Goal: Obtain resource: Download file/media

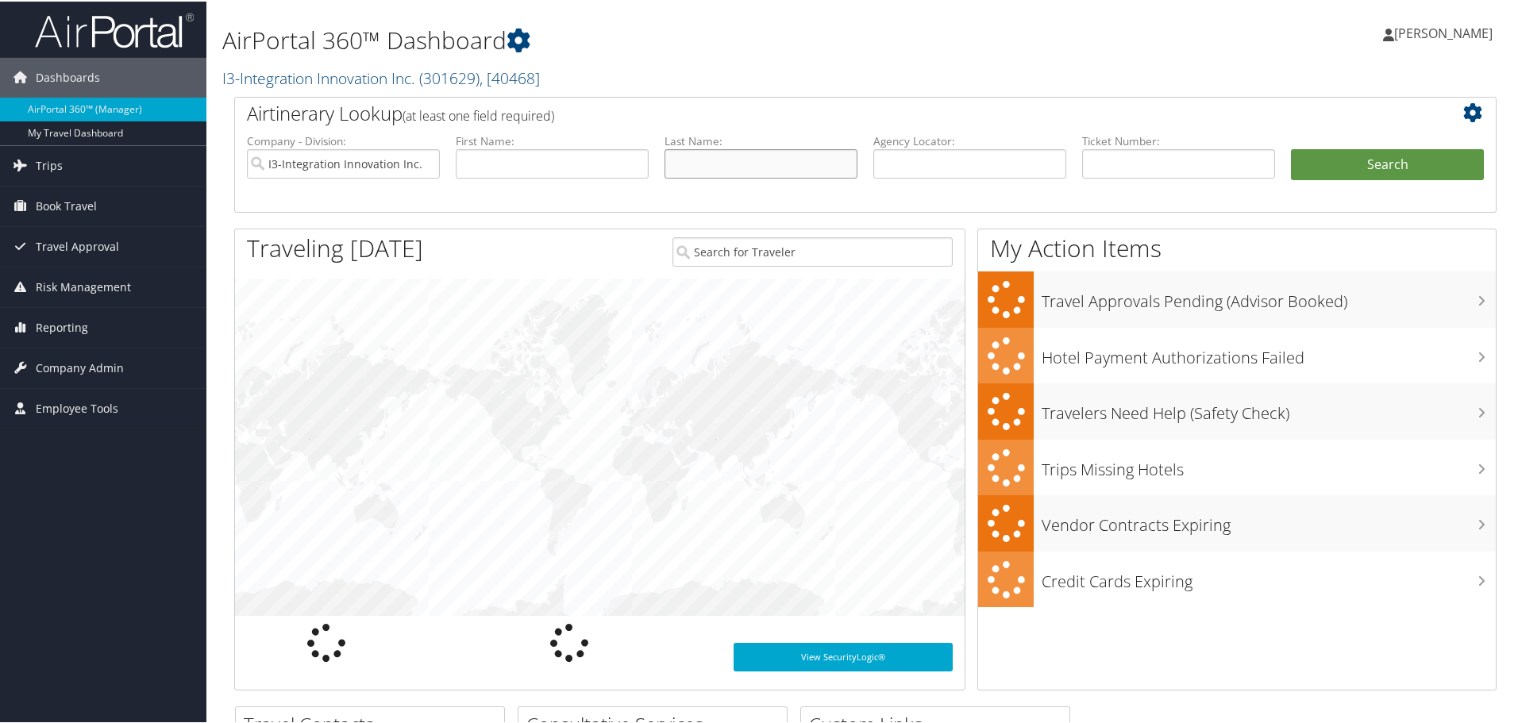
click at [701, 162] on input "text" at bounding box center [760, 162] width 193 height 29
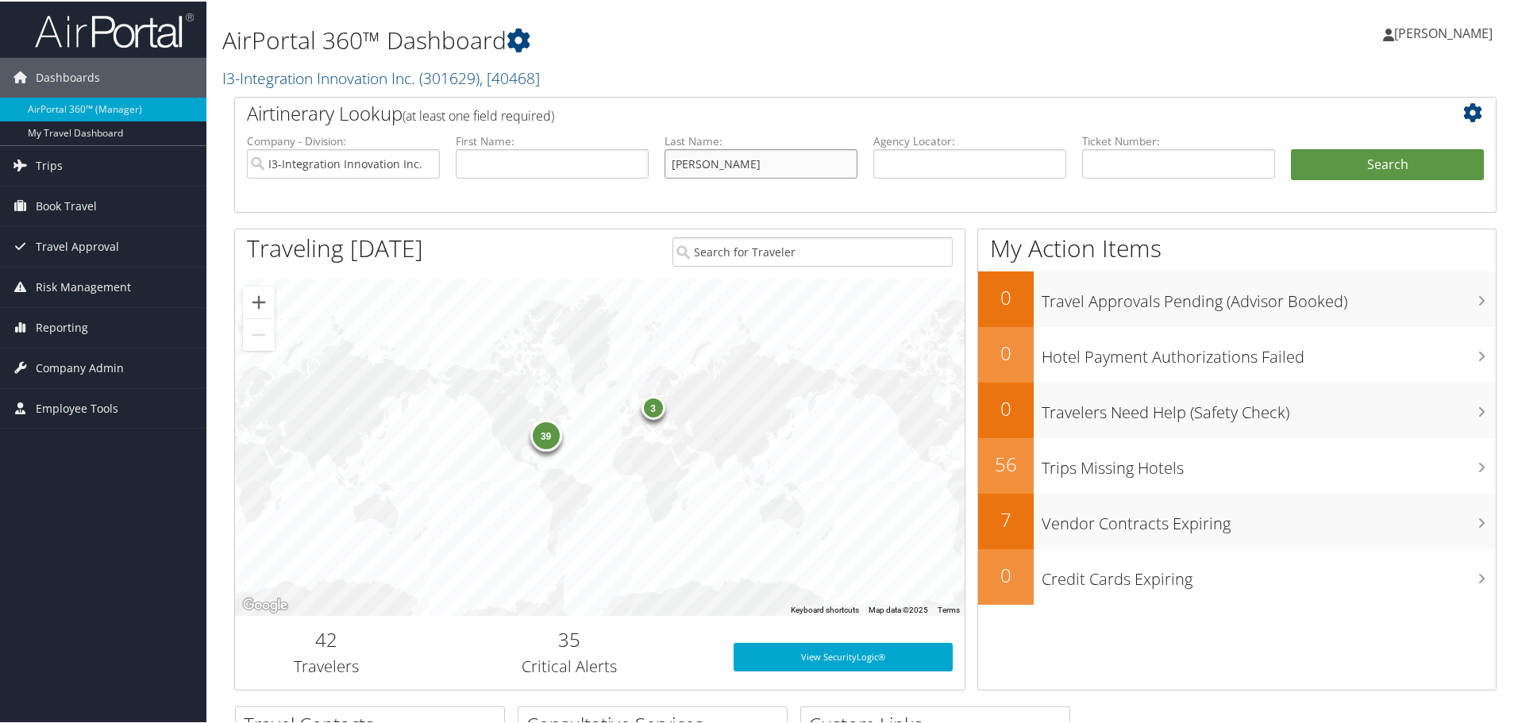
type input "elwell"
click at [1291, 148] on button "Search" at bounding box center [1387, 164] width 193 height 32
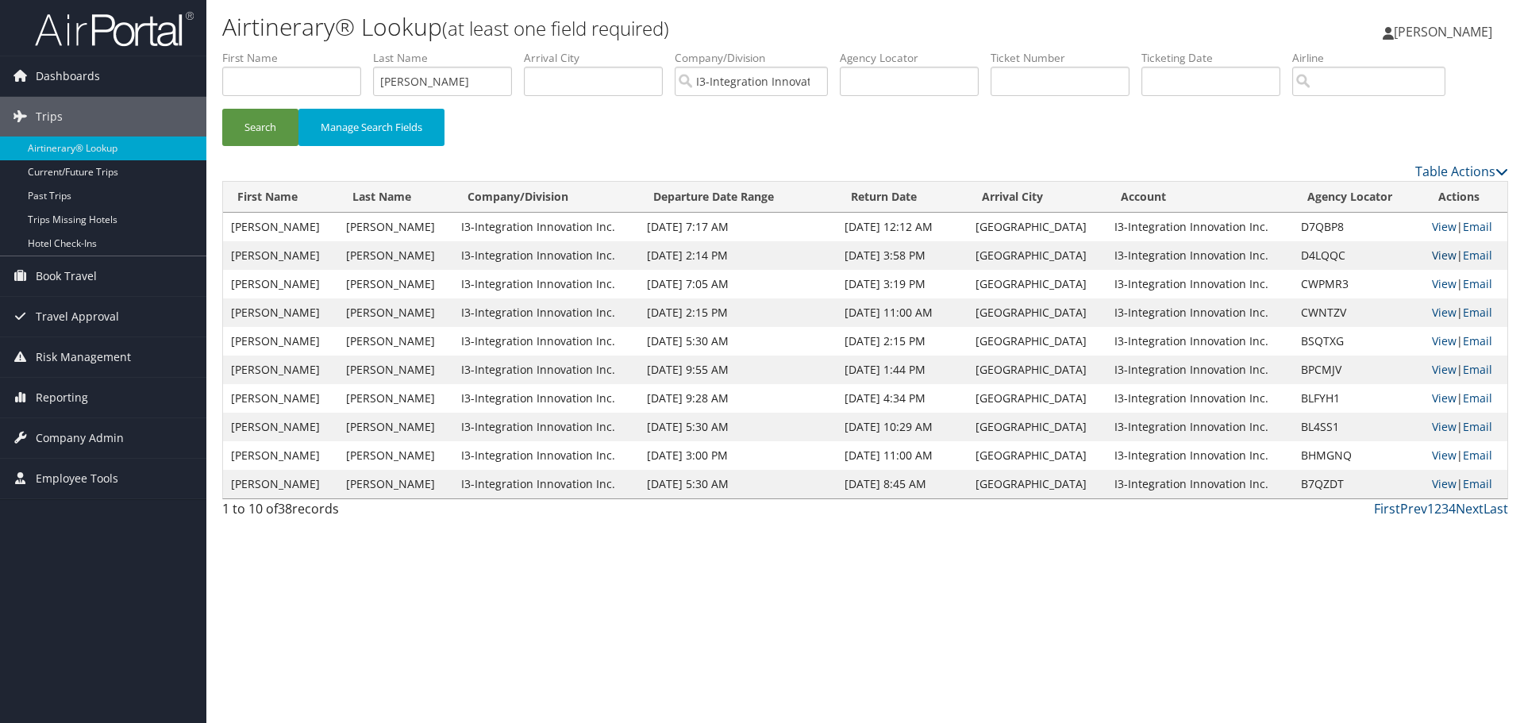
click at [1446, 255] on link "View" at bounding box center [1444, 255] width 25 height 15
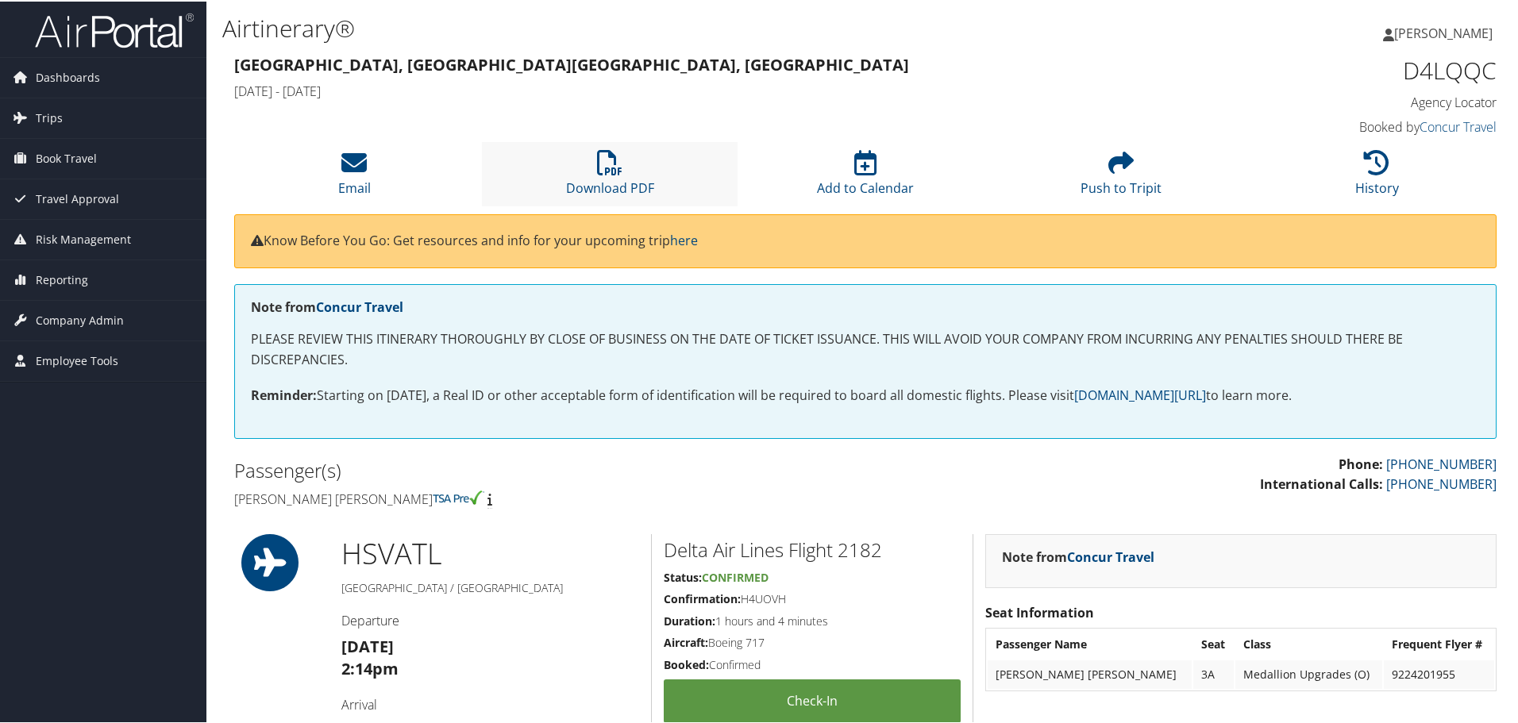
click at [628, 171] on li "Download PDF" at bounding box center [610, 173] width 256 height 64
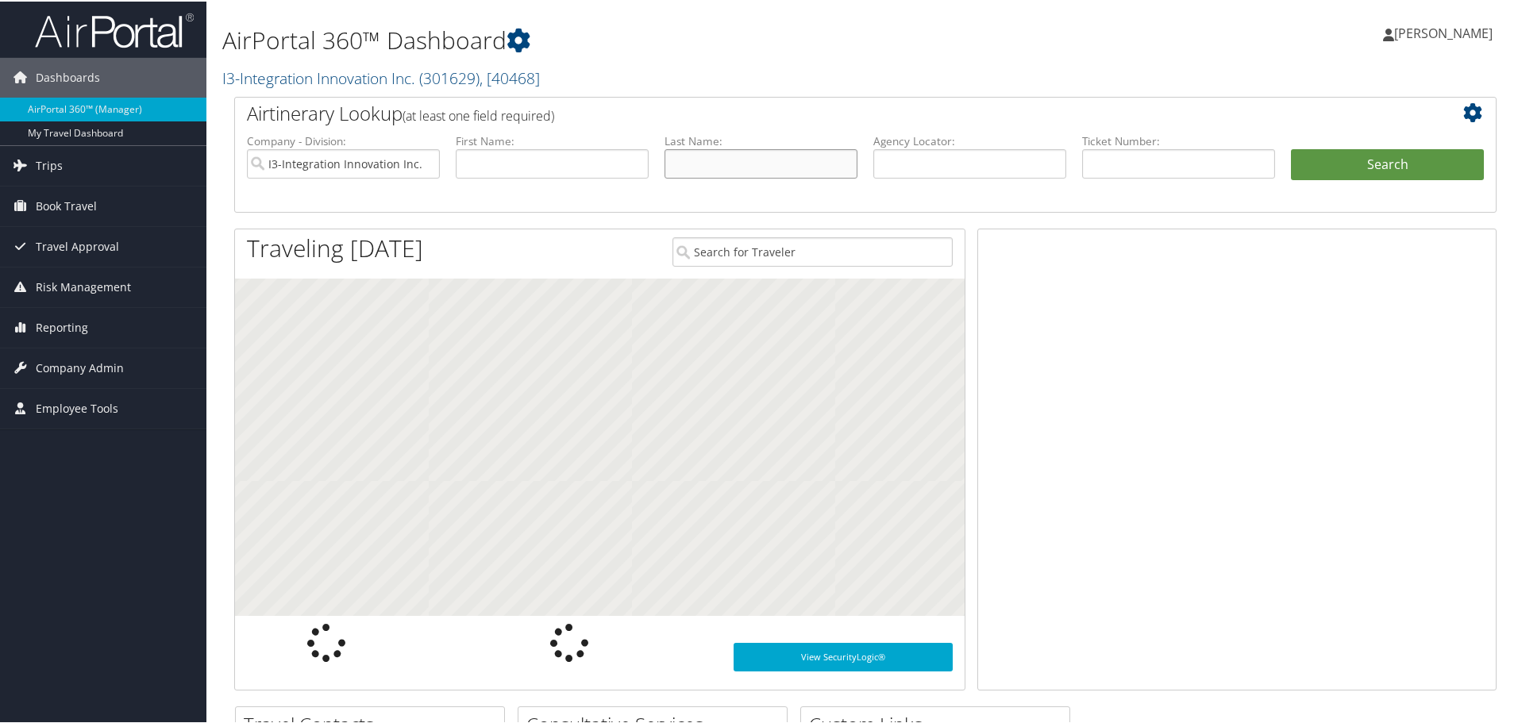
click at [710, 166] on input "text" at bounding box center [760, 162] width 193 height 29
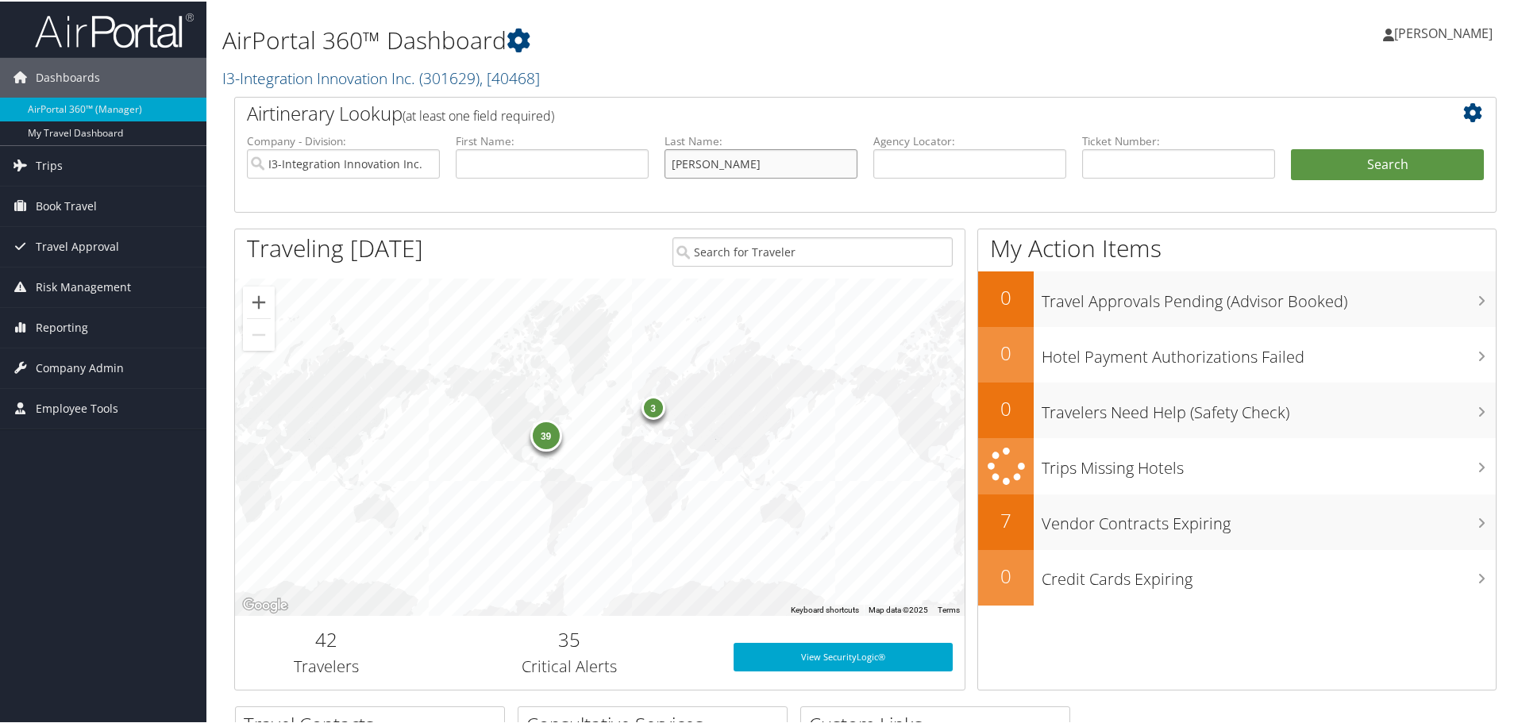
type input "featherston"
click at [1291, 148] on button "Search" at bounding box center [1387, 164] width 193 height 32
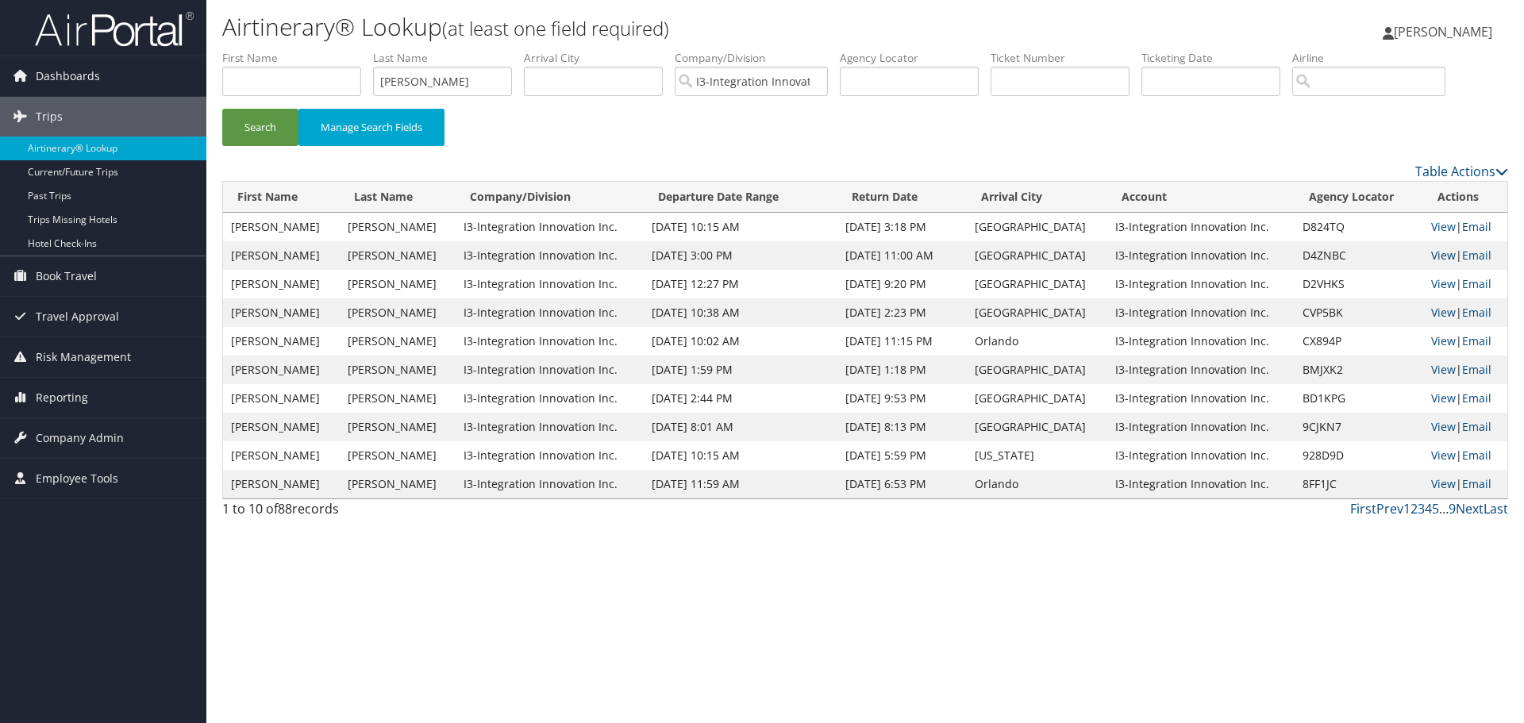
click at [1431, 257] on link "View" at bounding box center [1443, 255] width 25 height 15
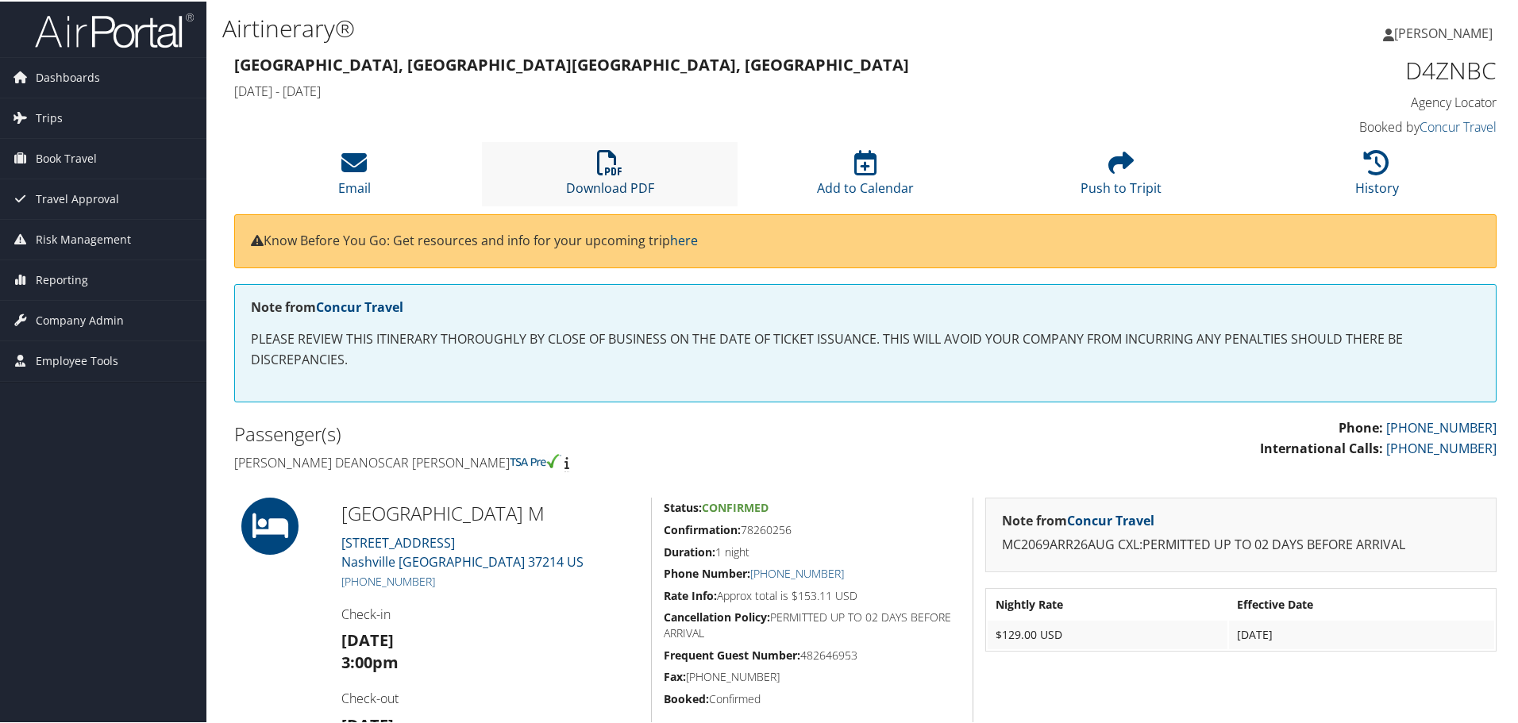
click at [595, 171] on li "Download PDF" at bounding box center [610, 173] width 256 height 64
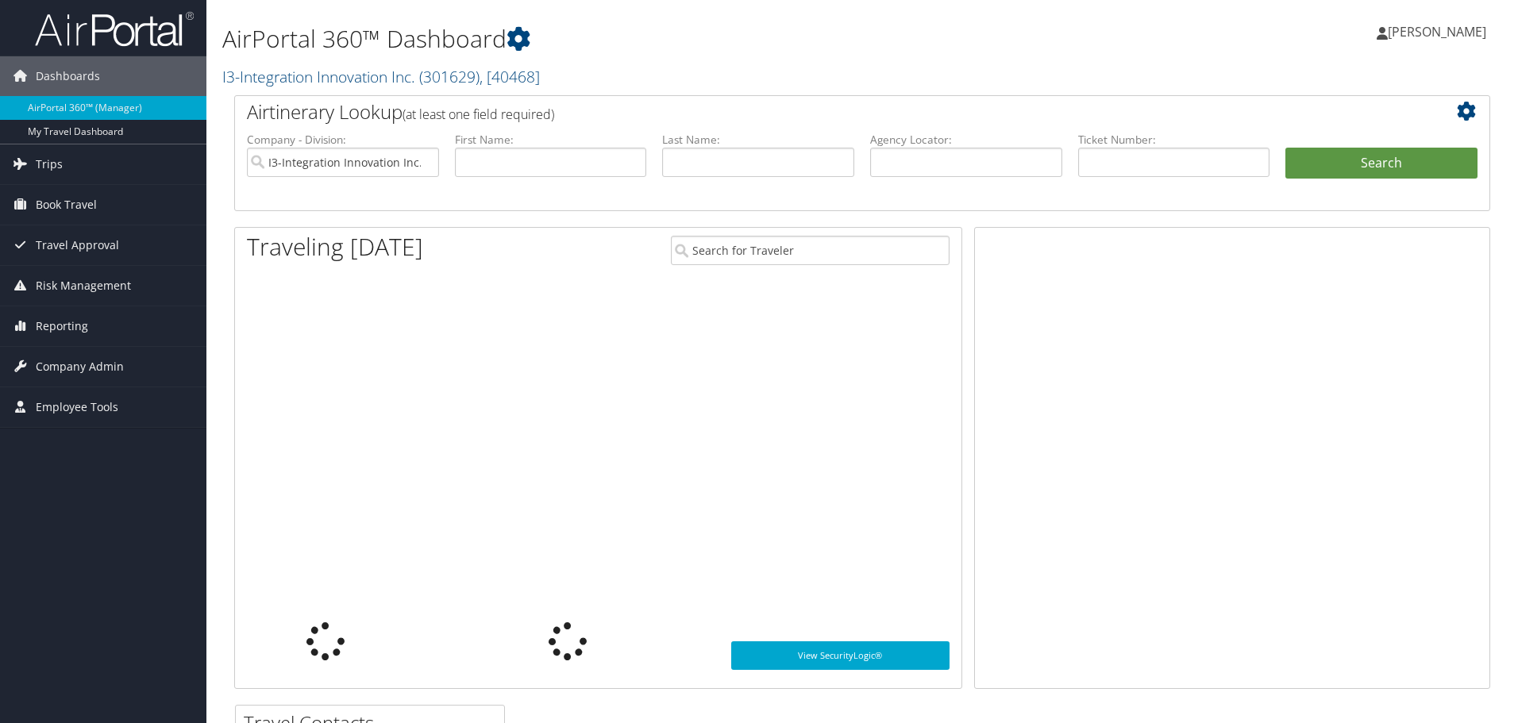
click at [715, 168] on input "text" at bounding box center [758, 162] width 192 height 29
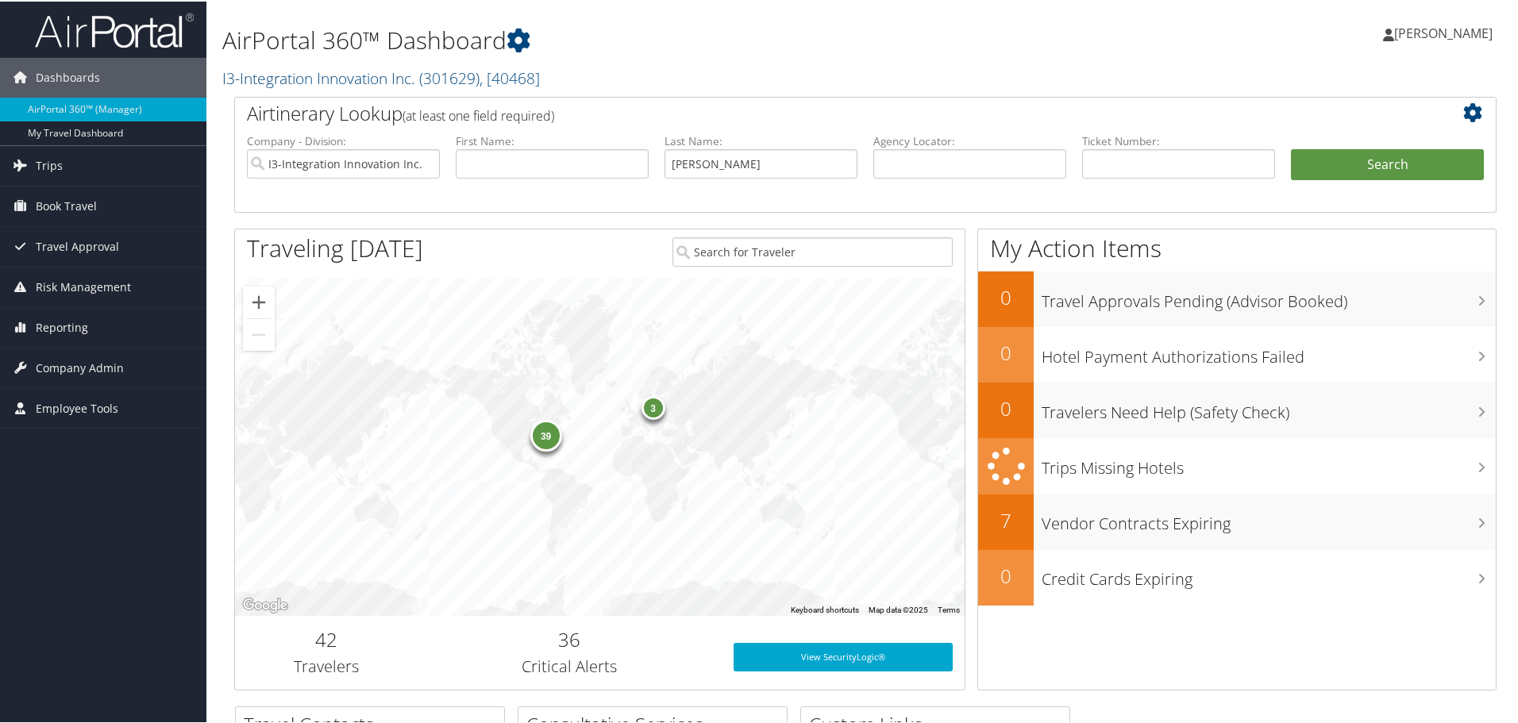
type input "hodge"
click at [1291, 148] on button "Search" at bounding box center [1387, 164] width 193 height 32
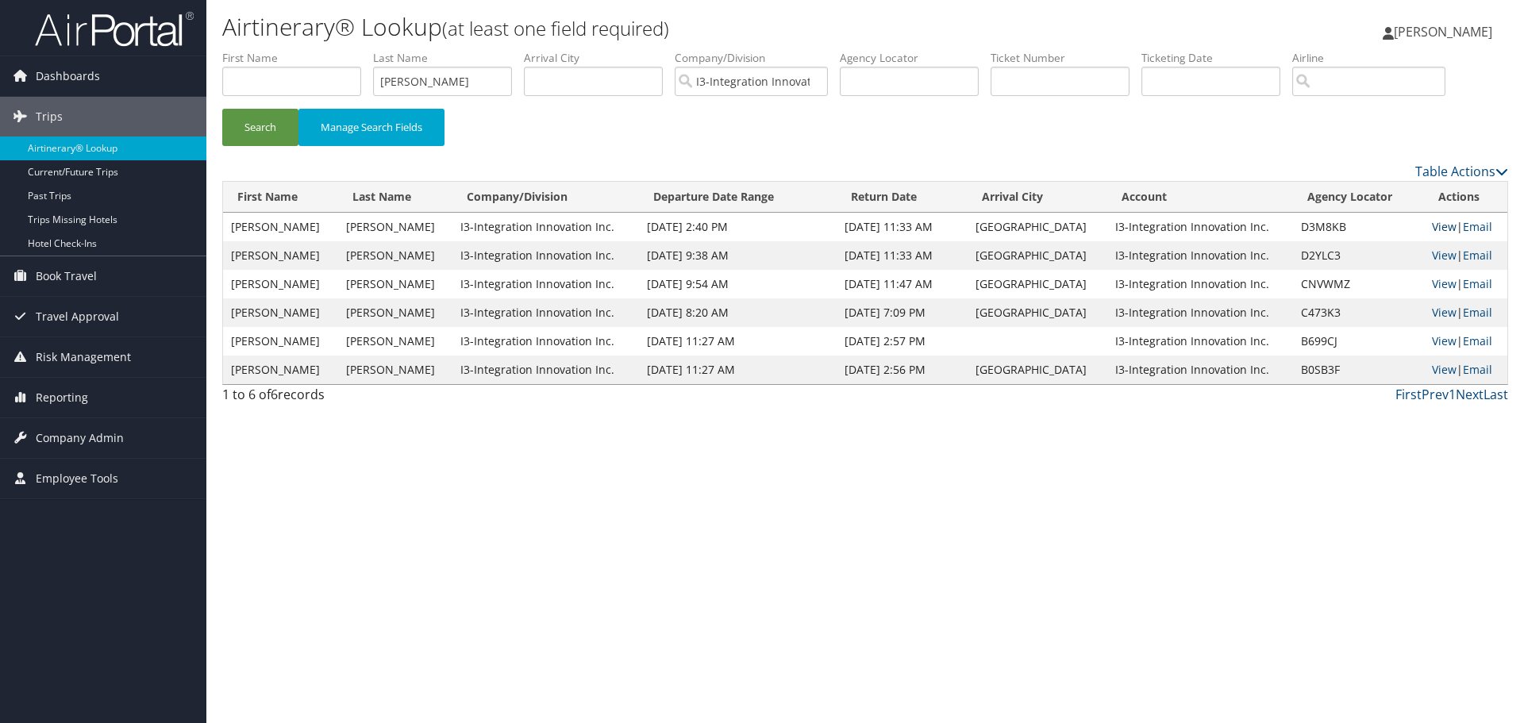
click at [1437, 223] on link "View" at bounding box center [1444, 226] width 25 height 15
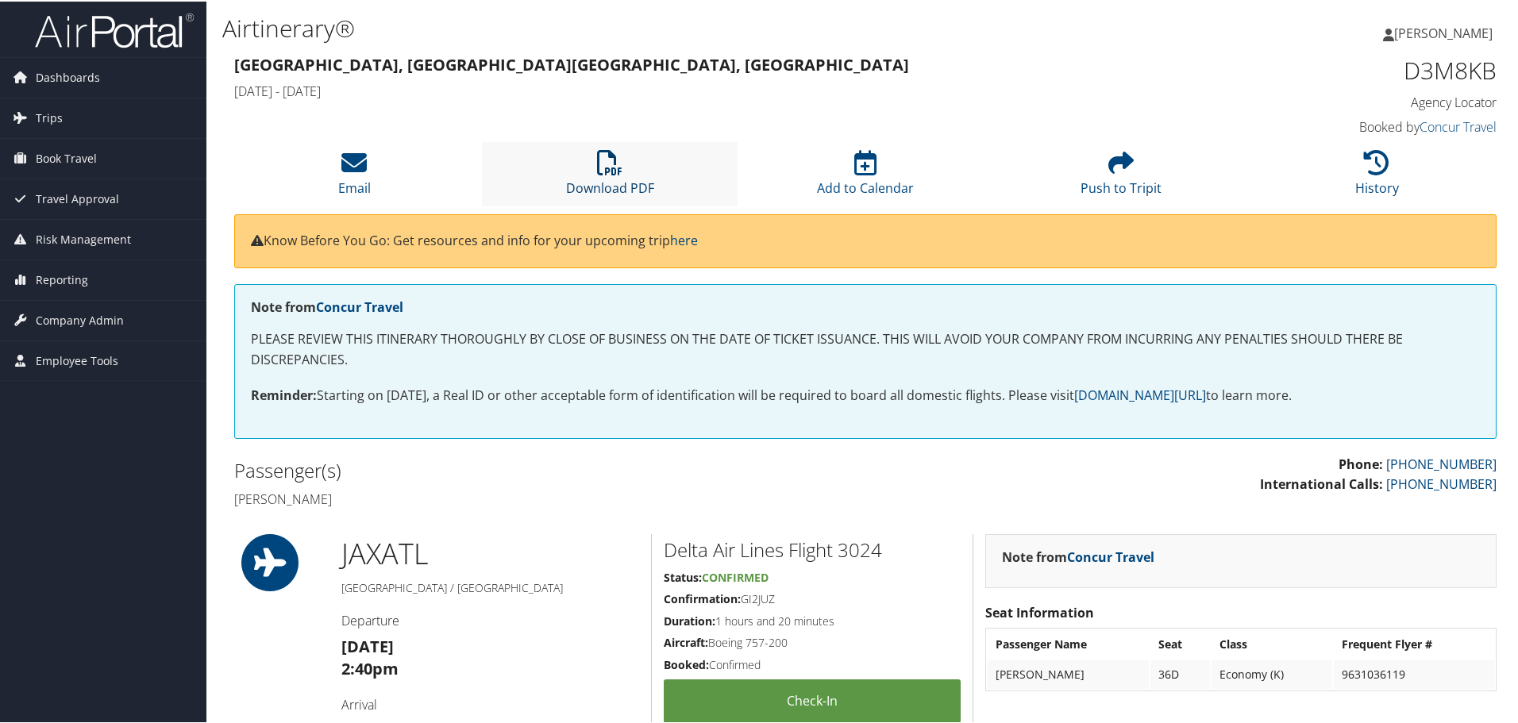
click at [606, 160] on icon at bounding box center [609, 160] width 25 height 25
